Goal: Download file/media

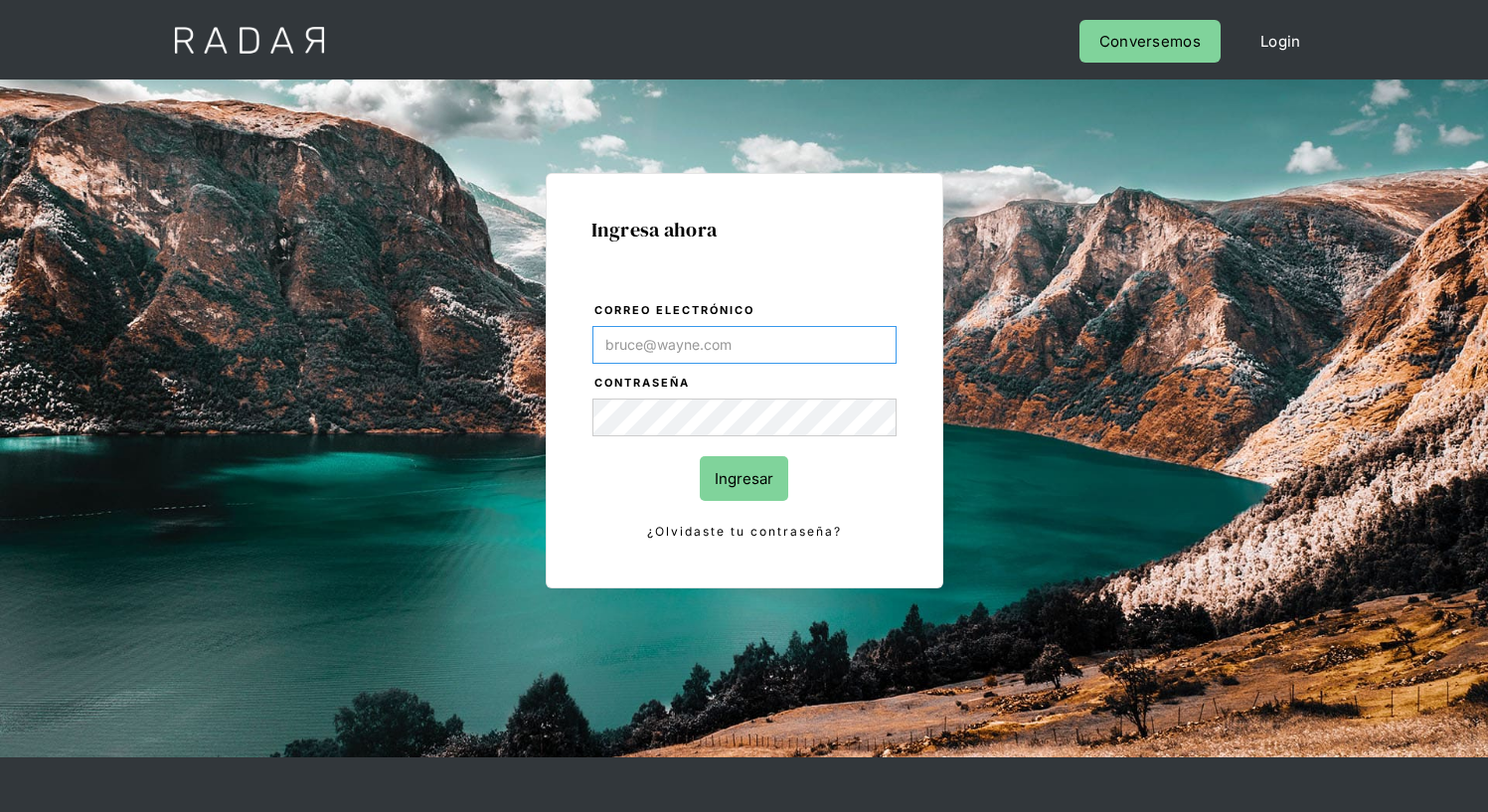
type input "[EMAIL_ADDRESS][PERSON_NAME][DOMAIN_NAME]"
click at [744, 478] on input "Ingresar" at bounding box center [744, 478] width 89 height 45
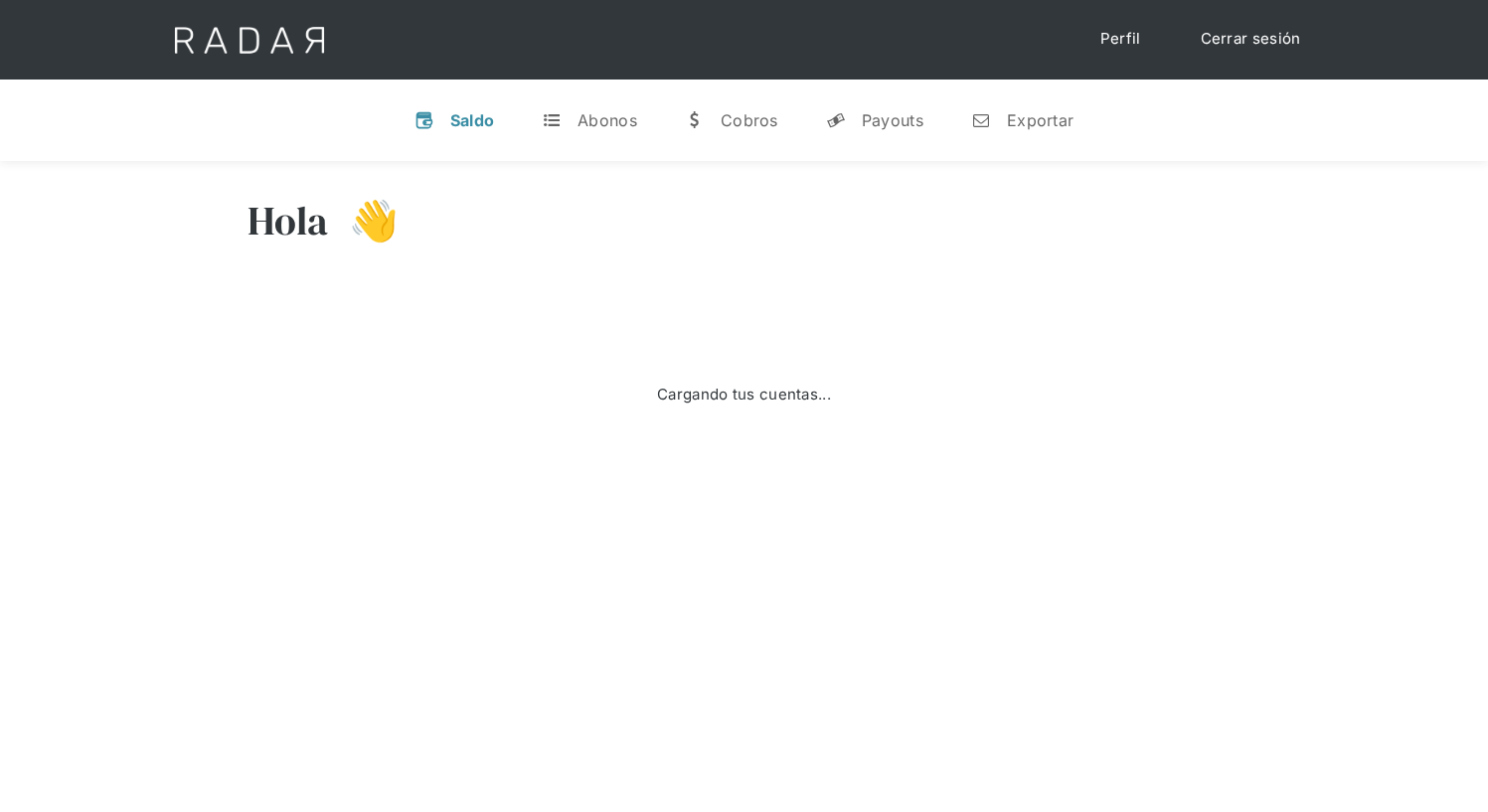
select select "8"
click at [1023, 120] on div "Exportar" at bounding box center [1041, 121] width 67 height 20
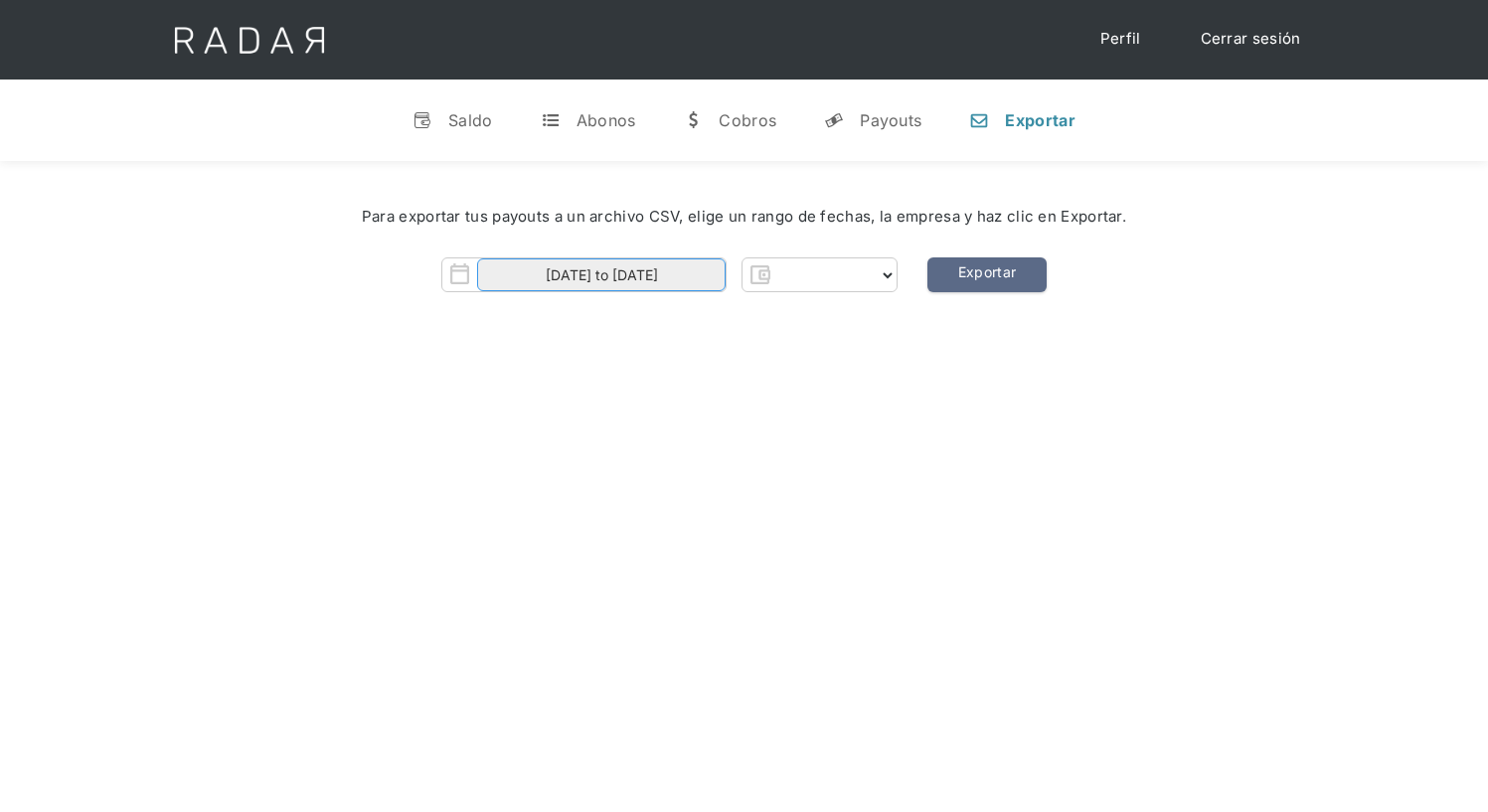
select select "prontopaga"
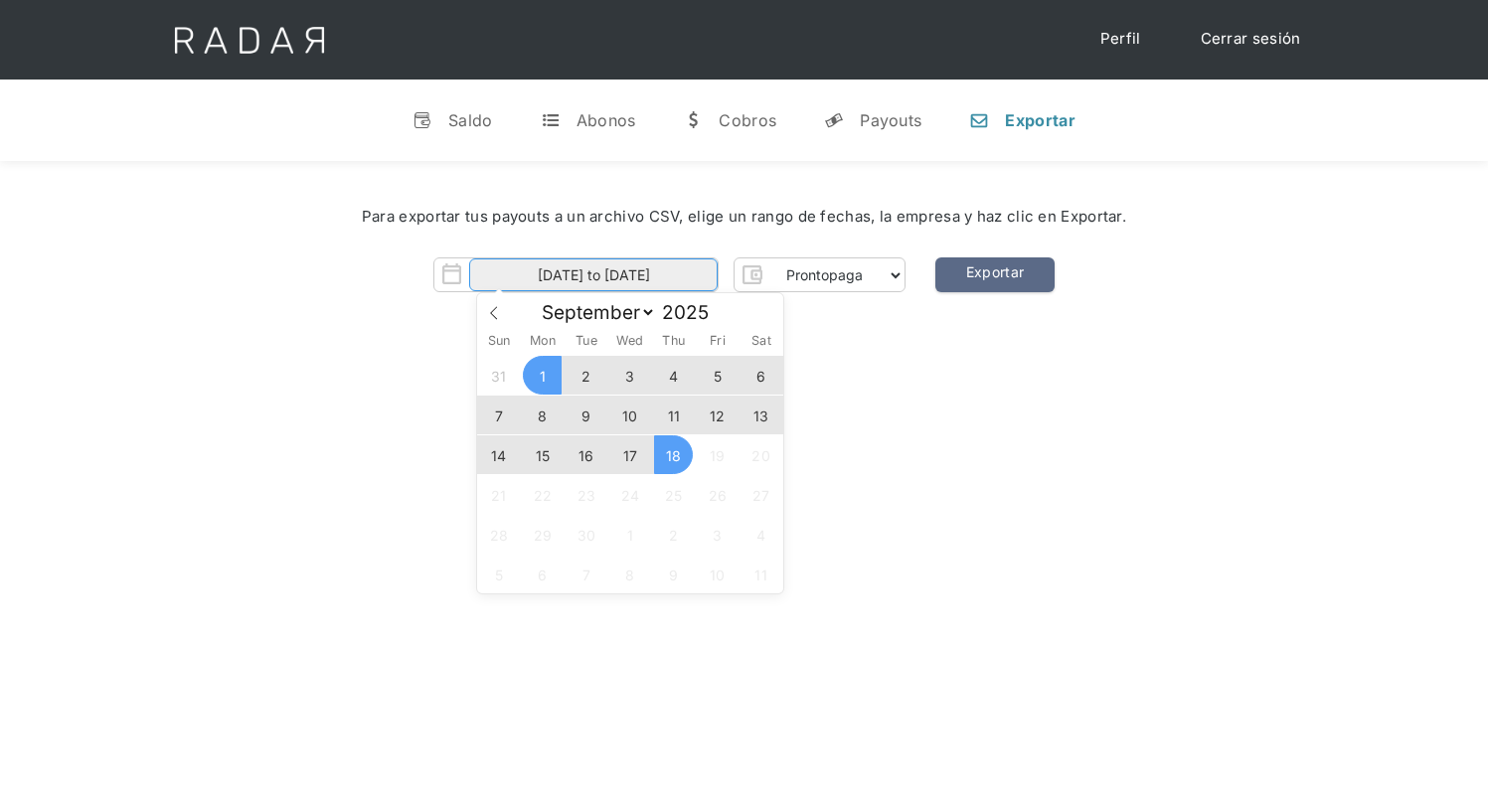
click at [594, 275] on input "[DATE] to [DATE]" at bounding box center [593, 274] width 248 height 33
click at [631, 455] on span "17" at bounding box center [630, 454] width 39 height 39
type input "[DATE]"
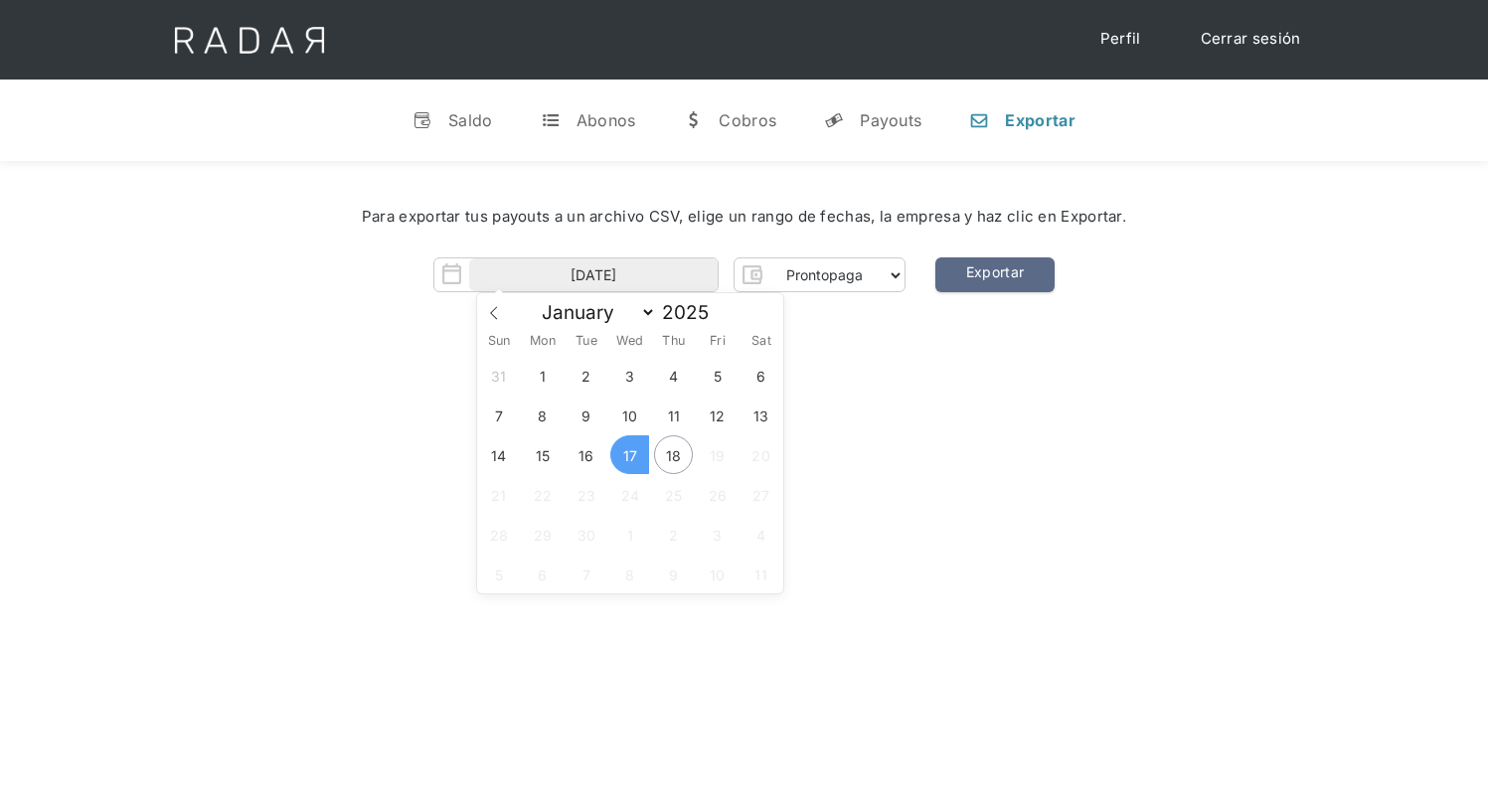
click at [631, 455] on span "17" at bounding box center [630, 454] width 39 height 39
click at [995, 275] on link "Exportar" at bounding box center [996, 274] width 120 height 35
